Goal: Task Accomplishment & Management: Use online tool/utility

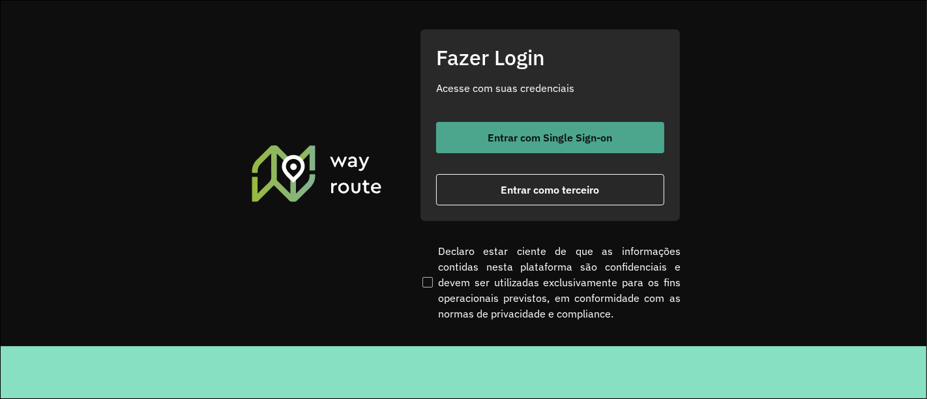
click at [448, 127] on button "Entrar com Single Sign-on" at bounding box center [550, 137] width 228 height 31
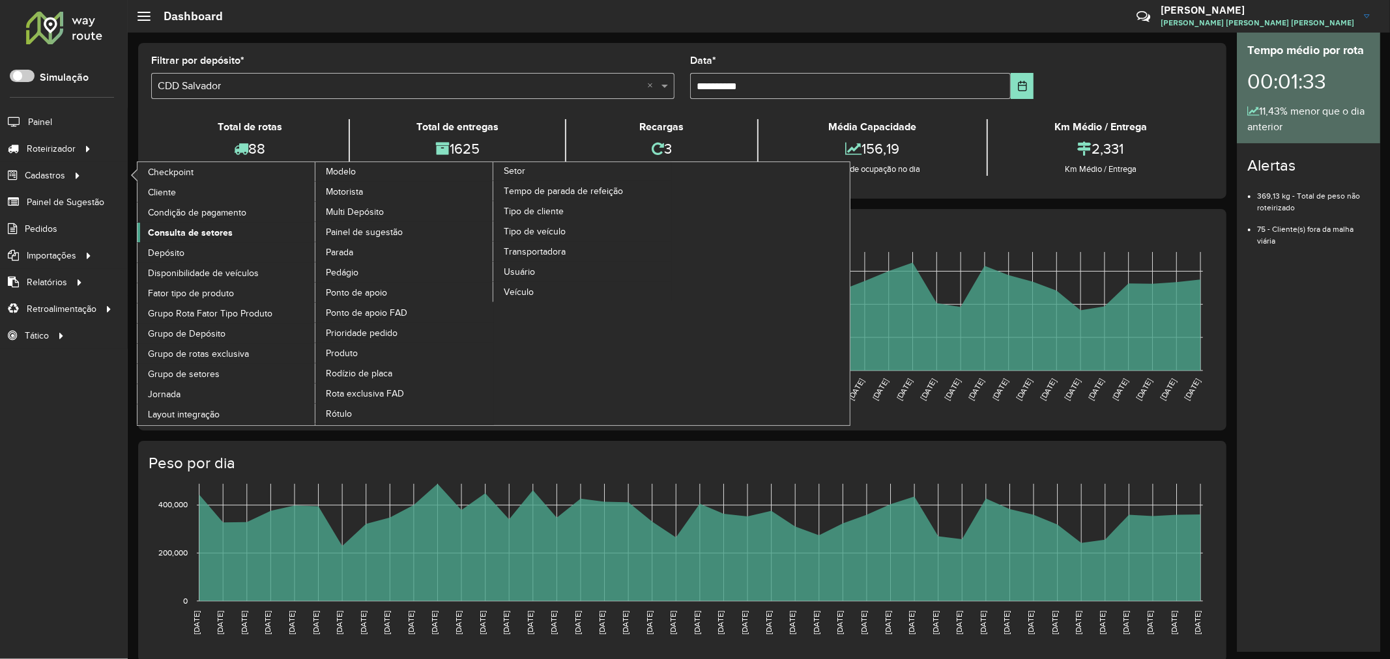
click at [204, 236] on span "Consulta de setores" at bounding box center [190, 233] width 85 height 14
click at [204, 233] on span "Consulta de setores" at bounding box center [190, 233] width 85 height 14
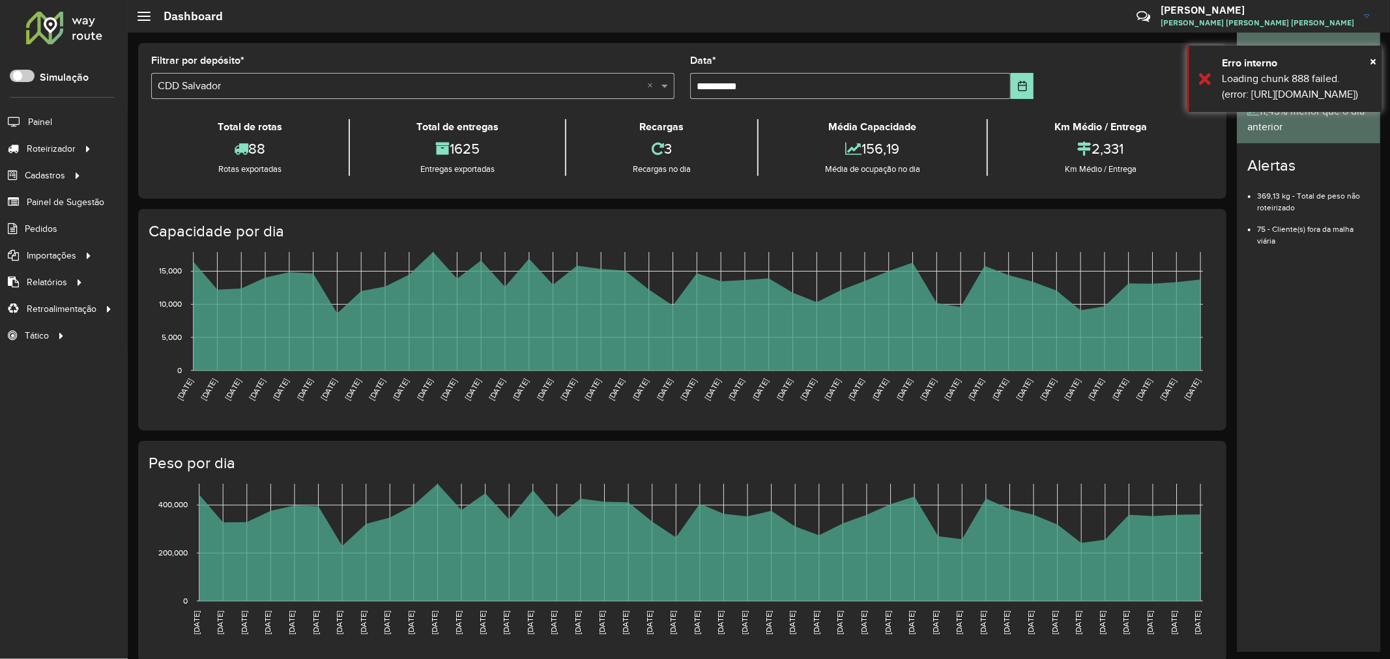
click at [282, 61] on div "Filtrar por depósito * Selecione um depósito × CDD Salvador ×" at bounding box center [412, 77] width 523 height 43
